Goal: Navigation & Orientation: Go to known website

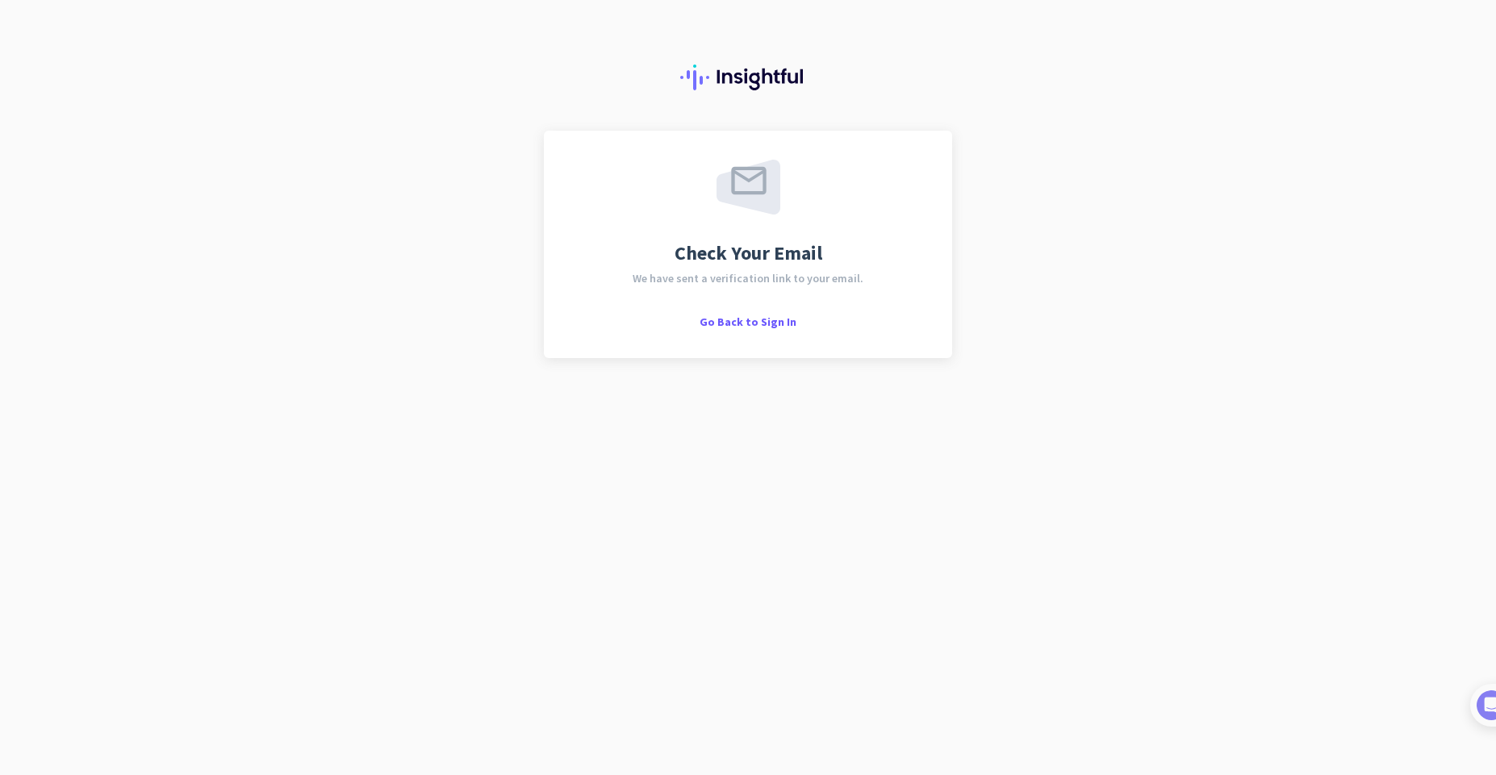
click at [763, 330] on div "Check Your Email We have sent a verification link to your email. Go Back to Sig…" at bounding box center [748, 245] width 408 height 228
click at [761, 324] on span "Go Back to Sign In" at bounding box center [748, 322] width 97 height 15
click at [752, 323] on span "Go Back to Sign In" at bounding box center [748, 322] width 97 height 15
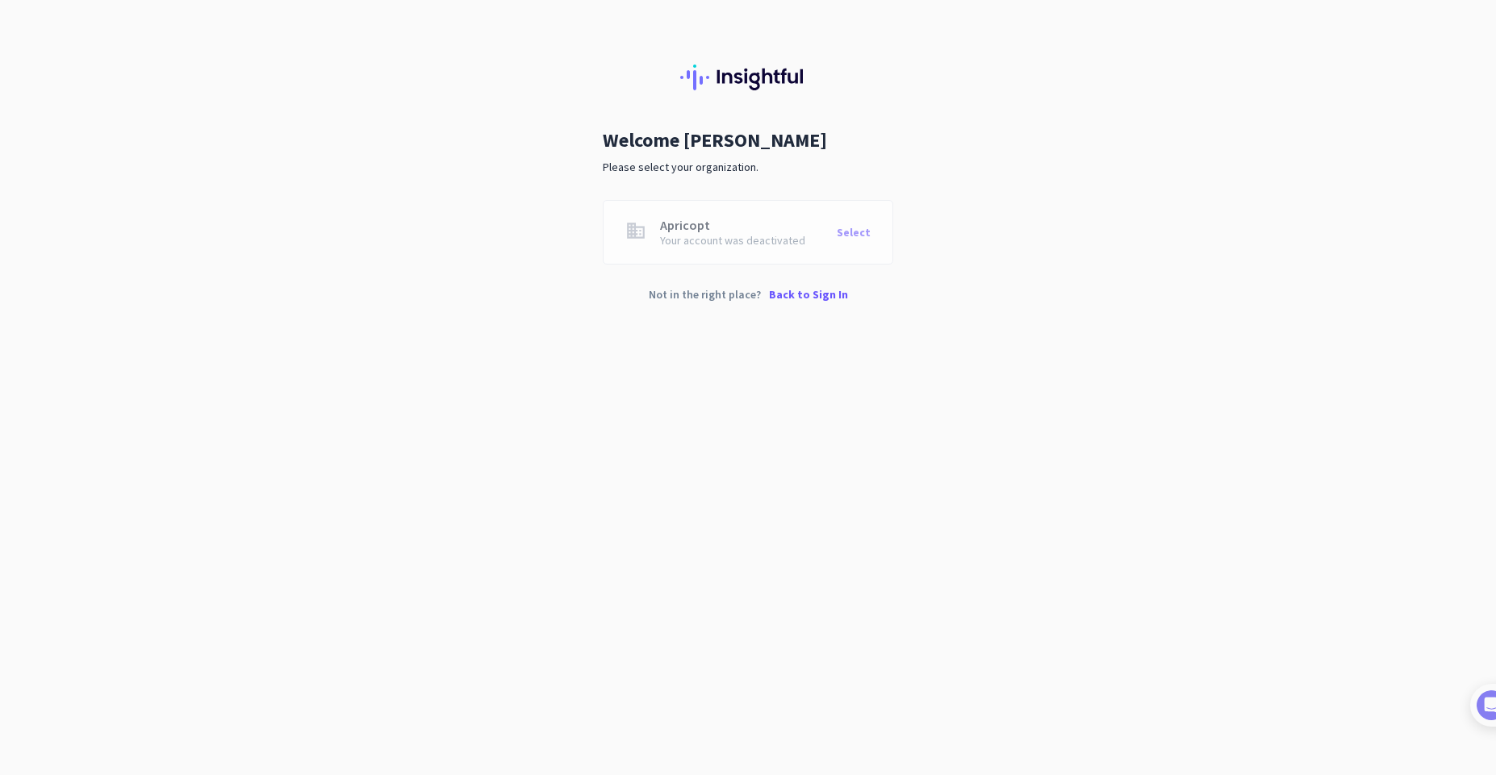
click at [824, 291] on p "Back to Sign In" at bounding box center [808, 294] width 79 height 11
